Goal: Information Seeking & Learning: Learn about a topic

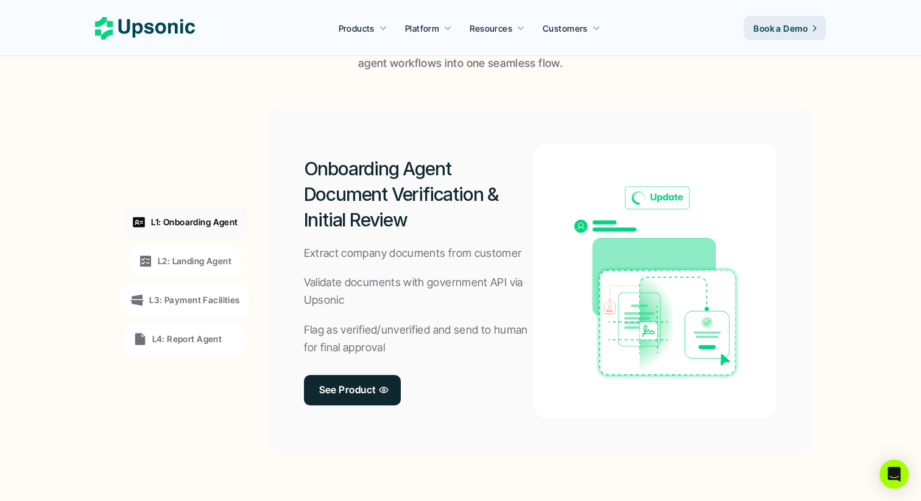
scroll to position [885, 0]
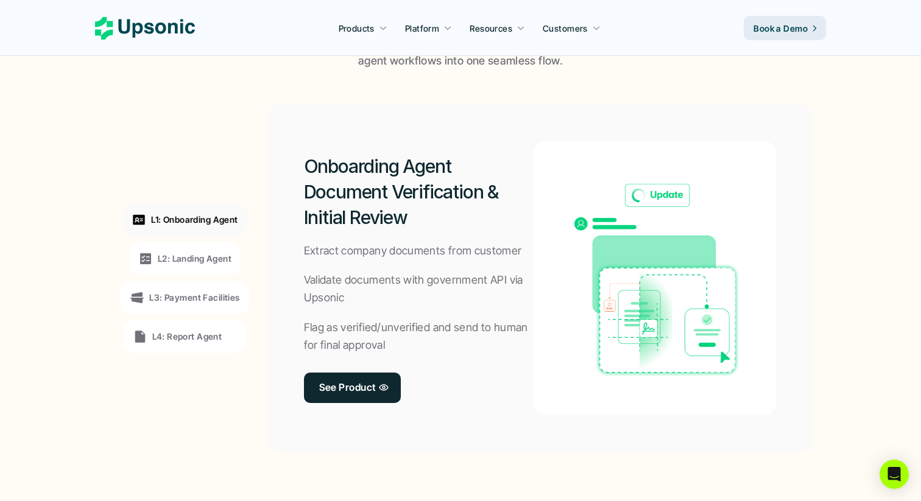
click at [200, 259] on p "L2: Landing Agent" at bounding box center [195, 258] width 74 height 13
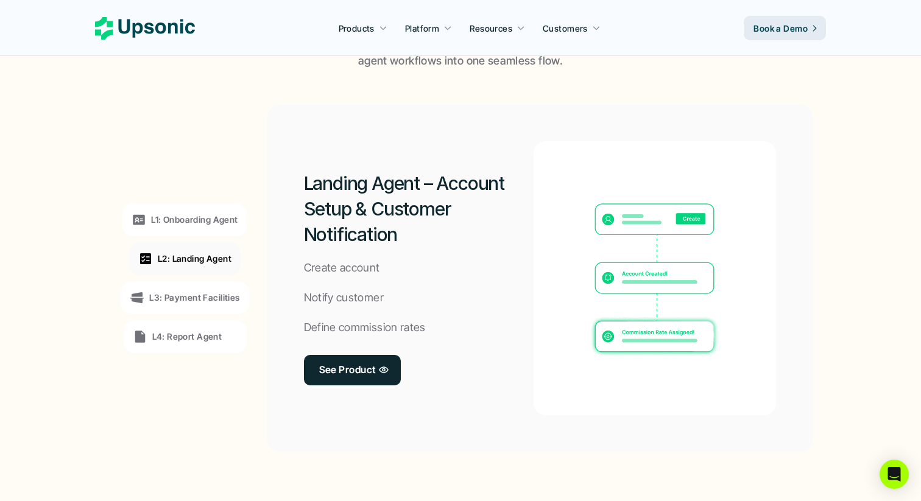
click at [202, 290] on div "L3: Payment Facilities" at bounding box center [185, 297] width 110 height 15
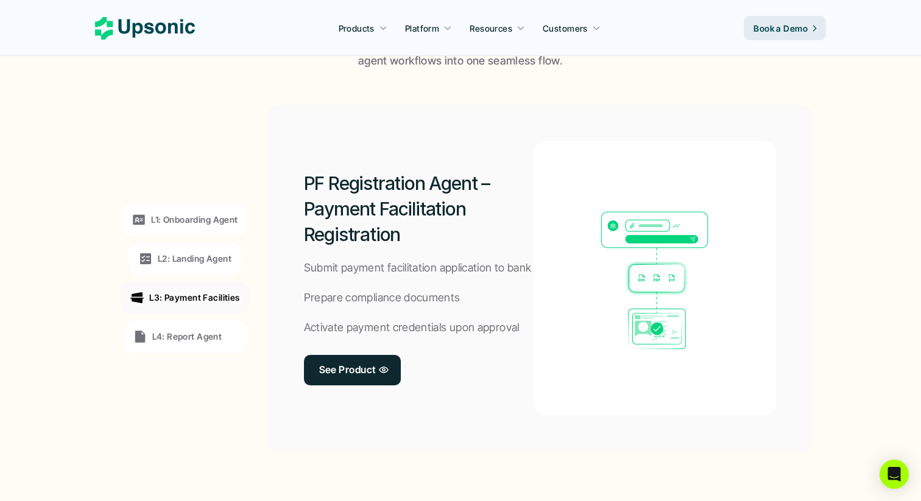
click at [221, 330] on div "L4: Report Agent" at bounding box center [185, 336] width 105 height 15
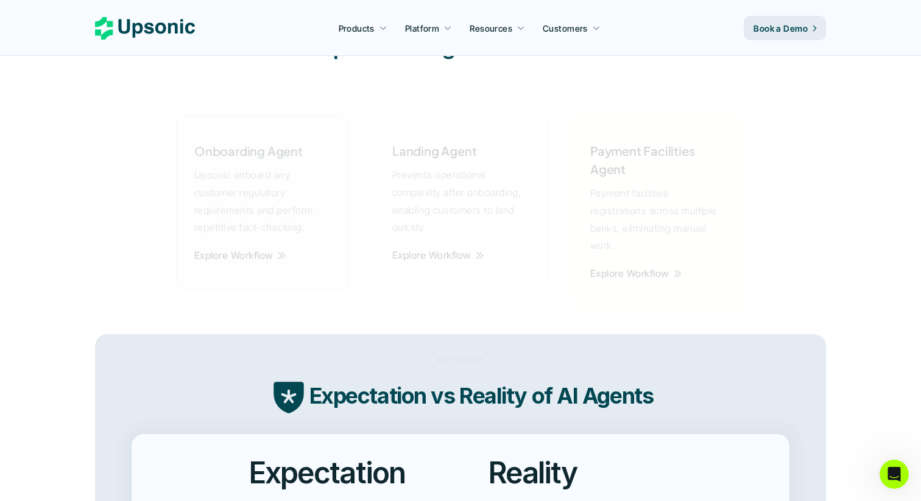
scroll to position [2009, 0]
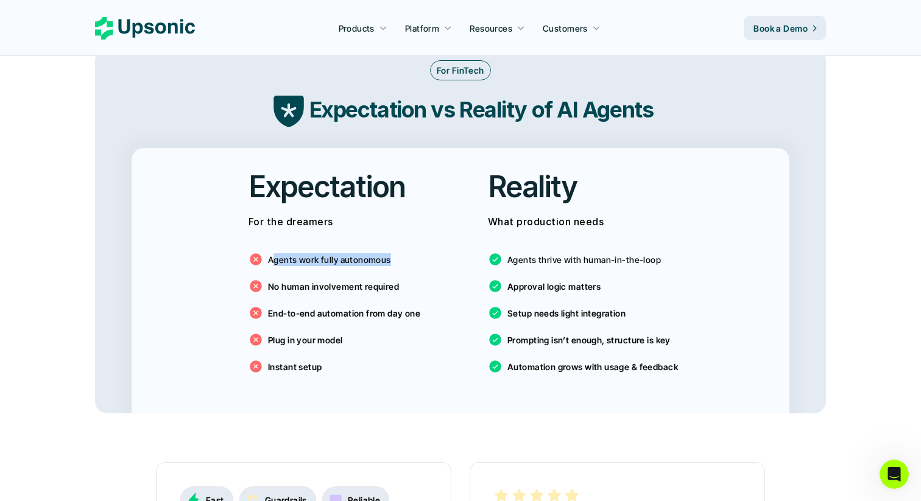
drag, startPoint x: 272, startPoint y: 241, endPoint x: 438, endPoint y: 240, distance: 166.9
click at [438, 241] on div "Expectation For the dreamers Agents work fully autonomous No human involvement …" at bounding box center [340, 274] width 221 height 253
click at [339, 253] on p "Agents work fully autonomous" at bounding box center [329, 259] width 123 height 13
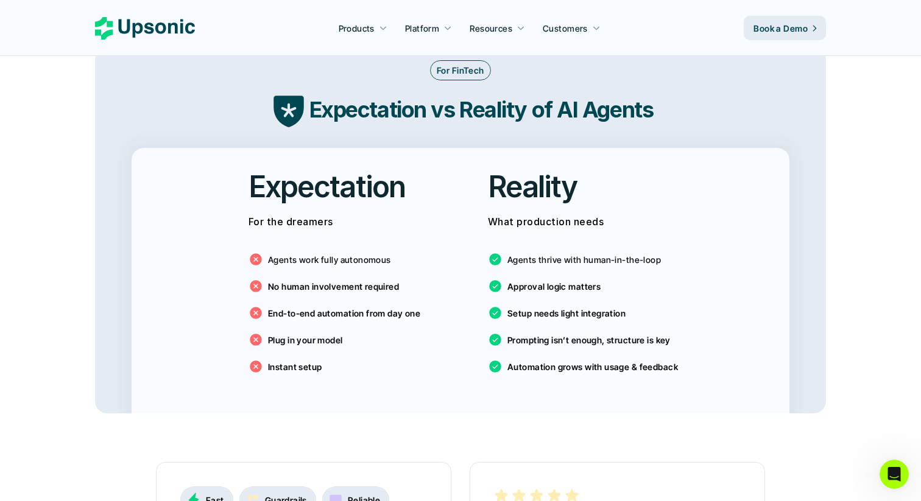
click at [343, 280] on p "No human involvement required" at bounding box center [333, 286] width 131 height 13
click at [339, 280] on p "No human involvement required" at bounding box center [333, 286] width 131 height 13
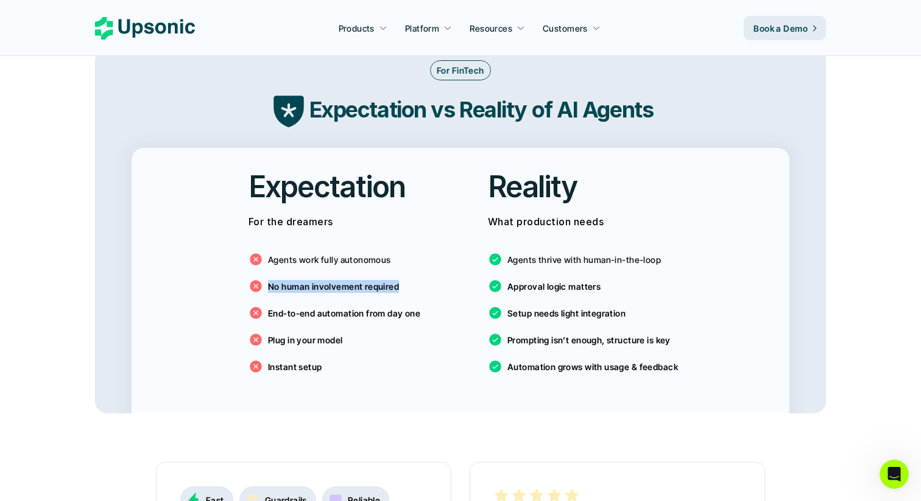
click at [339, 280] on p "No human involvement required" at bounding box center [333, 286] width 131 height 13
click at [333, 307] on p "End-to-end automation from day one" at bounding box center [344, 313] width 152 height 13
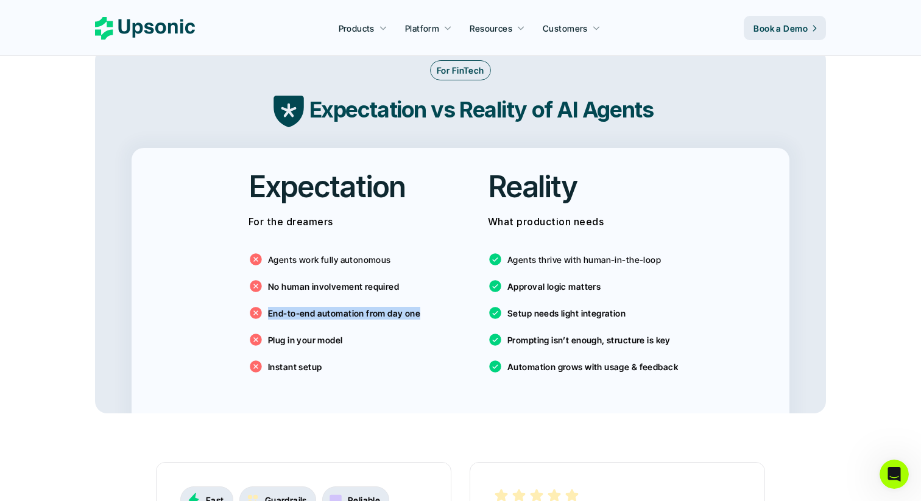
click at [333, 307] on p "End-to-end automation from day one" at bounding box center [344, 313] width 152 height 13
click at [317, 332] on div "Plug in your model" at bounding box center [295, 339] width 94 height 15
click at [314, 339] on div "Agents work fully autonomous No human involvement required End-to-end automatio…" at bounding box center [340, 310] width 185 height 146
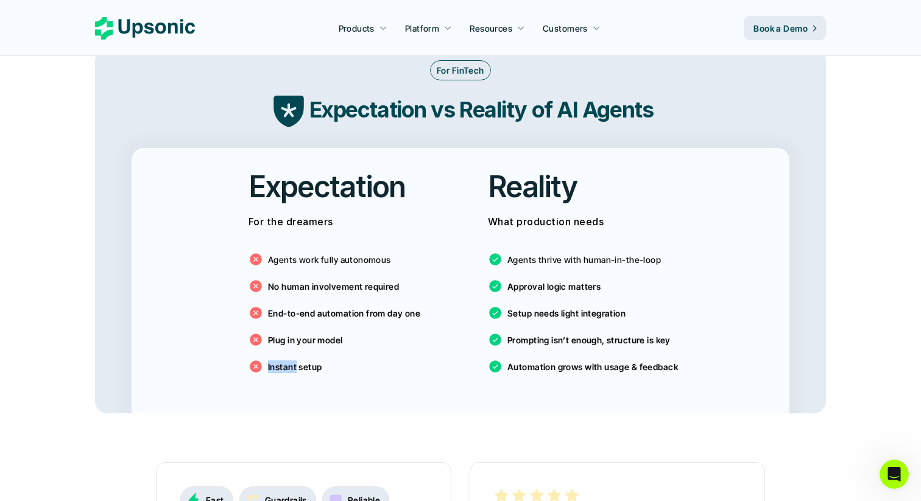
click at [314, 339] on div "Agents work fully autonomous No human involvement required End-to-end automatio…" at bounding box center [340, 310] width 185 height 146
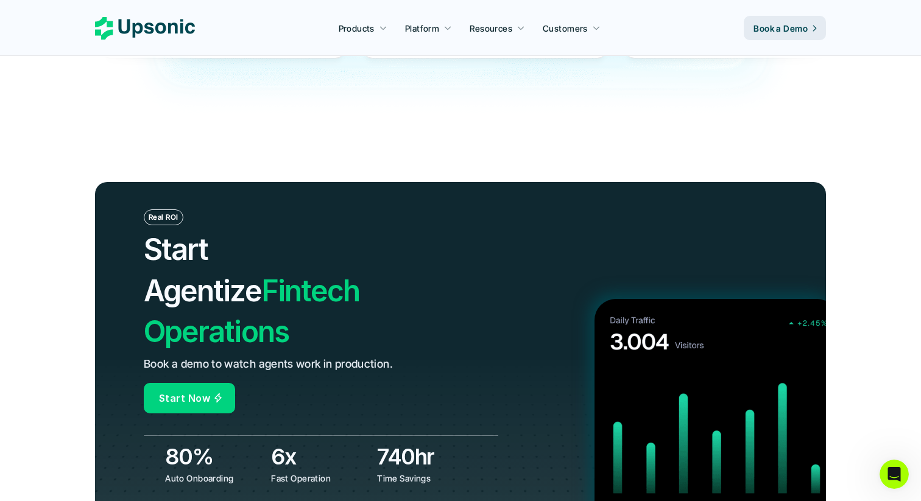
scroll to position [4146, 0]
